Goal: Task Accomplishment & Management: Complete application form

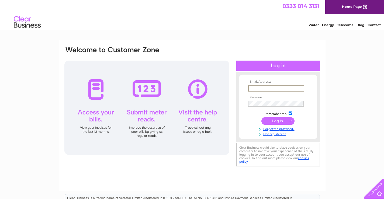
click at [258, 87] on input "text" at bounding box center [276, 88] width 56 height 6
type input "[PERSON_NAME][EMAIL_ADDRESS][DOMAIN_NAME]"
click at [275, 134] on link "Not registered?" at bounding box center [278, 133] width 61 height 5
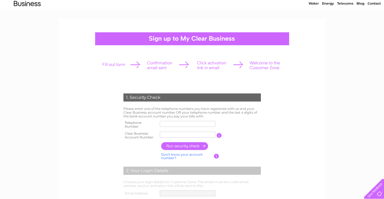
scroll to position [32, 0]
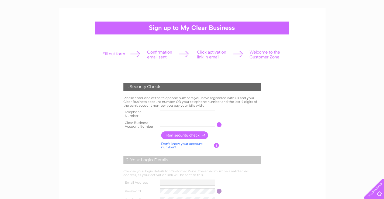
click at [202, 112] on input "text" at bounding box center [187, 113] width 55 height 6
type input "07976522006"
click at [192, 125] on input "text" at bounding box center [187, 124] width 55 height 6
type input "CB3032155"
click at [191, 133] on input "button" at bounding box center [184, 135] width 47 height 8
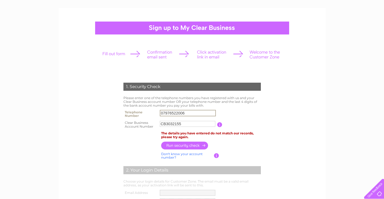
drag, startPoint x: 194, startPoint y: 114, endPoint x: 155, endPoint y: 111, distance: 38.9
click at [156, 111] on tr "Telephone Number 07976522006" at bounding box center [192, 113] width 140 height 11
type input "07710464939"
click at [186, 147] on input "button" at bounding box center [184, 146] width 47 height 8
click at [185, 124] on input "CB3032155" at bounding box center [187, 124] width 55 height 6
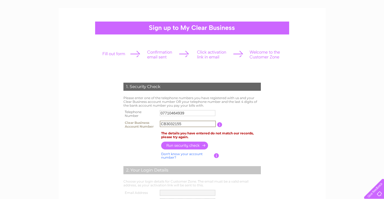
click at [189, 124] on input "CB3032155" at bounding box center [188, 124] width 56 height 6
click at [166, 123] on input "CB3032155" at bounding box center [188, 124] width 56 height 6
click at [185, 124] on input "3032155" at bounding box center [188, 124] width 56 height 6
type input "30321552"
click at [186, 146] on input "button" at bounding box center [184, 146] width 47 height 8
